Goal: Find specific page/section: Find specific page/section

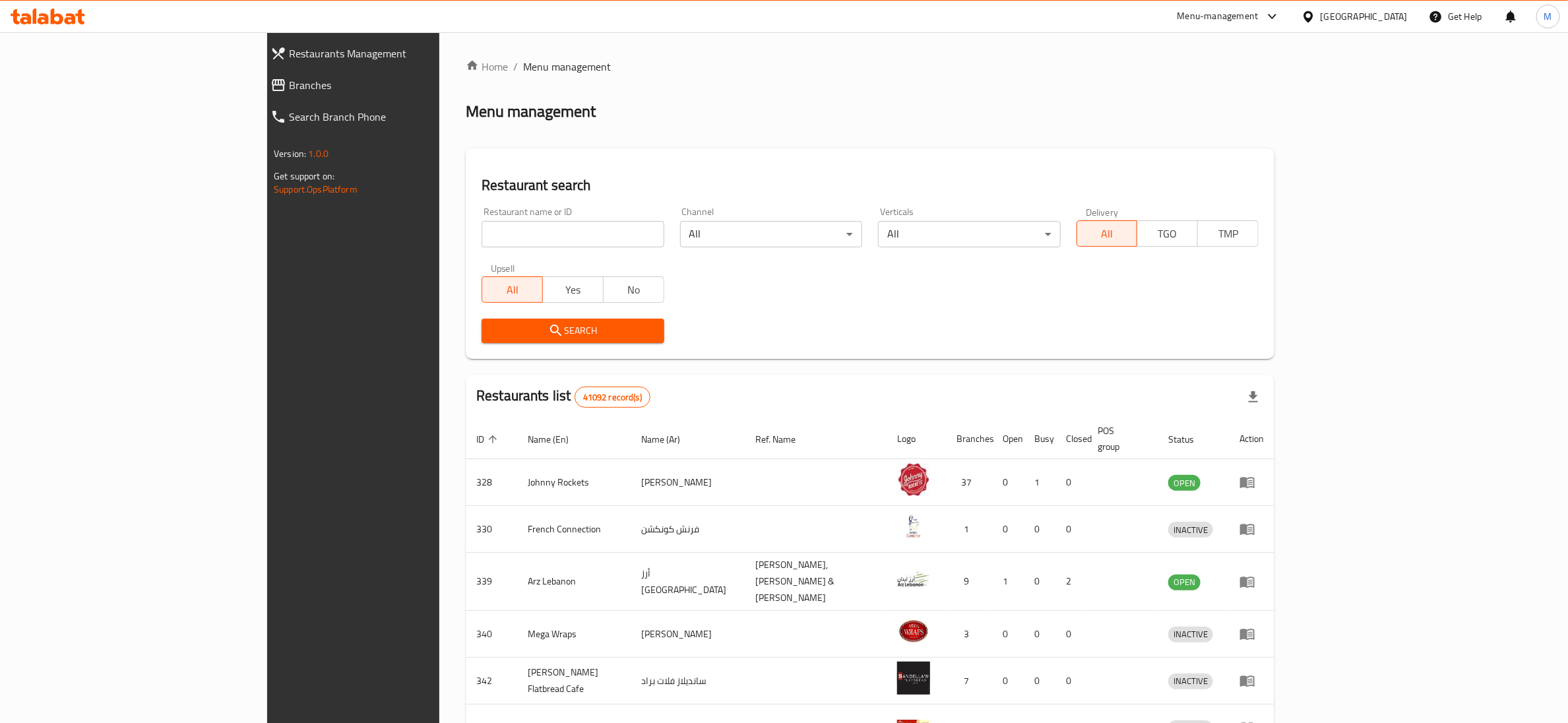
click at [289, 79] on span "Branches" at bounding box center [404, 84] width 230 height 16
click at [289, 85] on span "Branches" at bounding box center [404, 84] width 230 height 16
click at [481, 242] on input "search" at bounding box center [572, 234] width 182 height 26
click at [289, 82] on span "Branches" at bounding box center [404, 84] width 230 height 16
click at [481, 234] on input "search" at bounding box center [572, 234] width 182 height 26
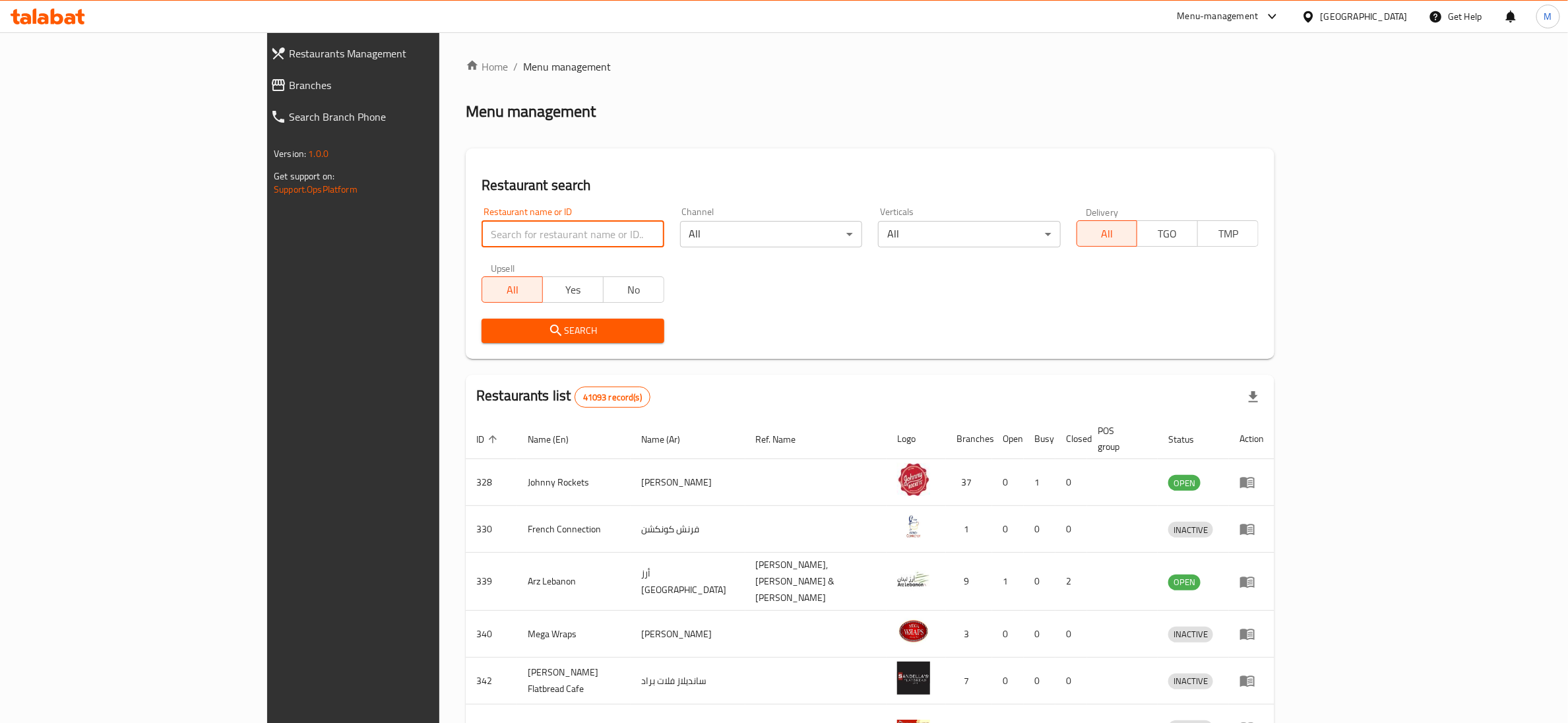
paste input "44148"
type input "44148"
click at [492, 328] on span "Search" at bounding box center [573, 331] width 161 height 17
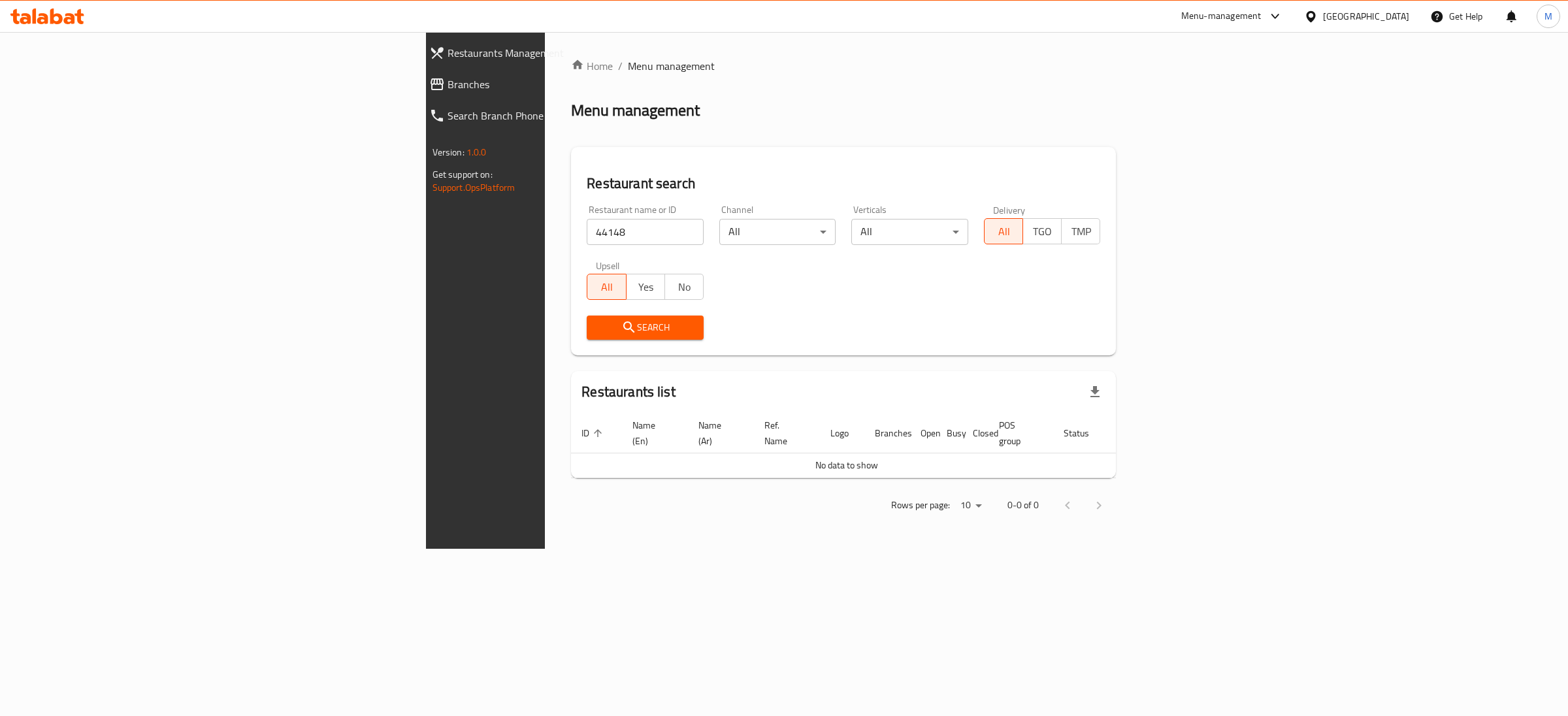
click at [447, 88] on span "Branches" at bounding box center [562, 84] width 230 height 16
